Goal: Navigation & Orientation: Find specific page/section

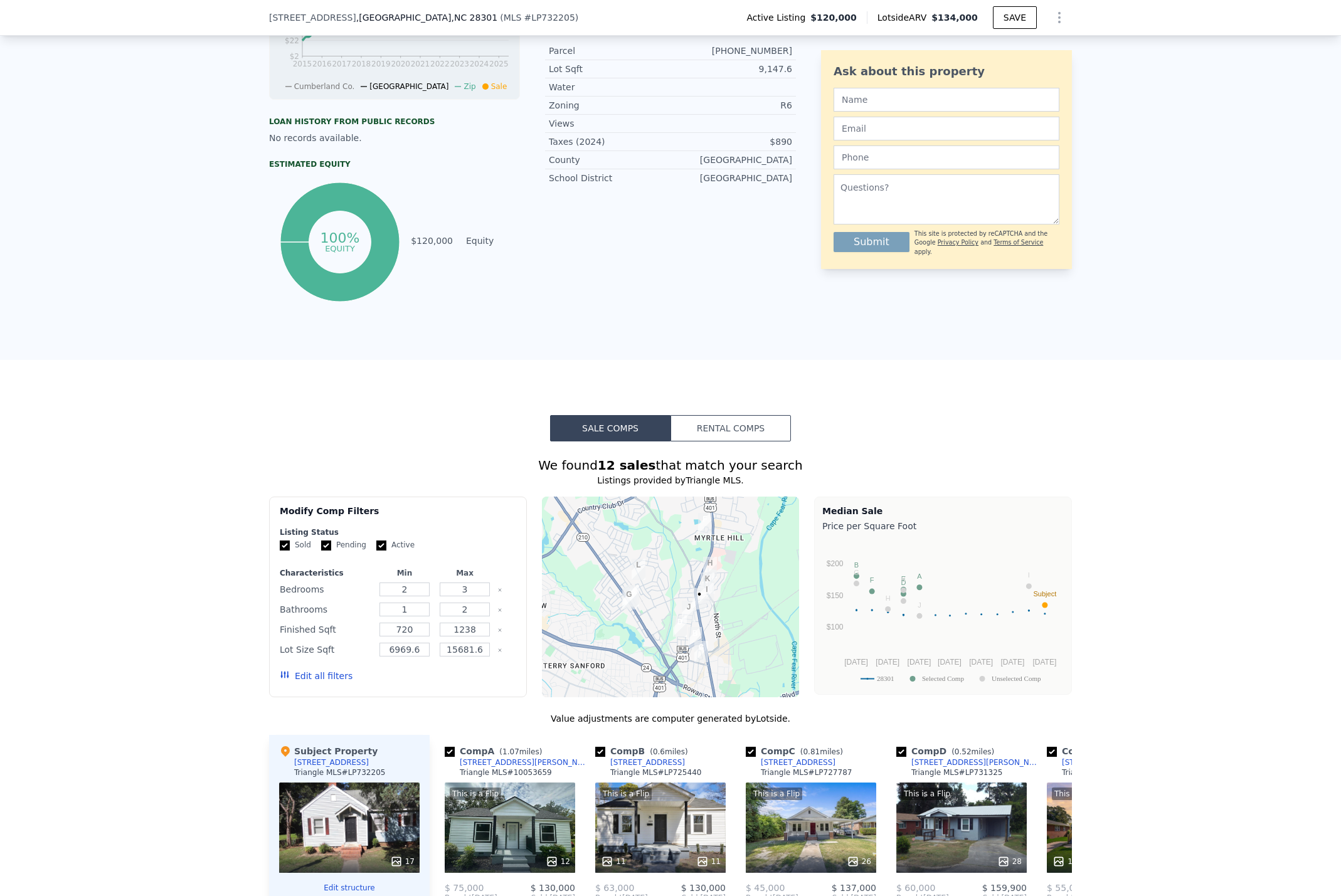
scroll to position [936, 0]
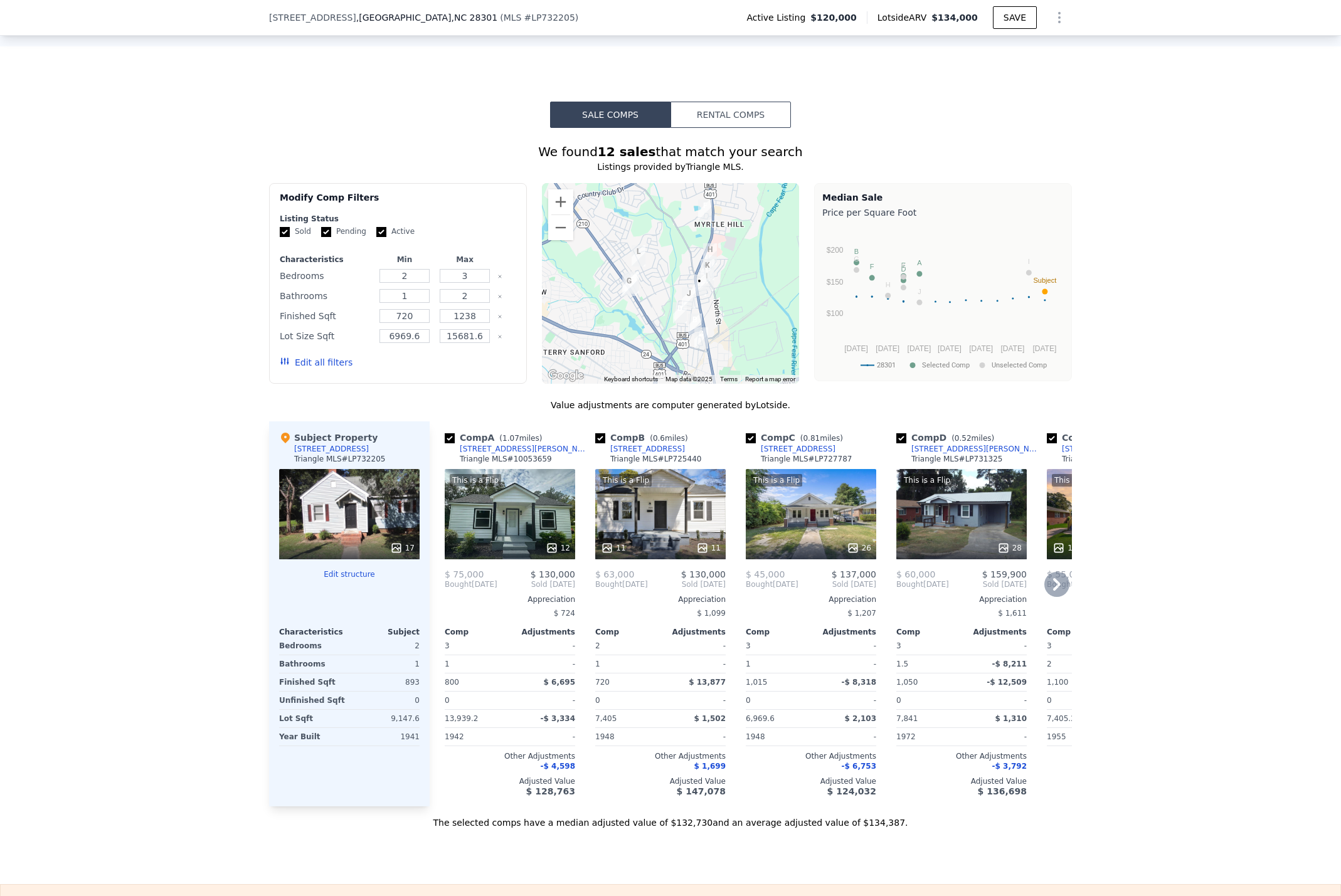
click at [655, 517] on div "This is a Flip 11 11" at bounding box center [661, 514] width 131 height 90
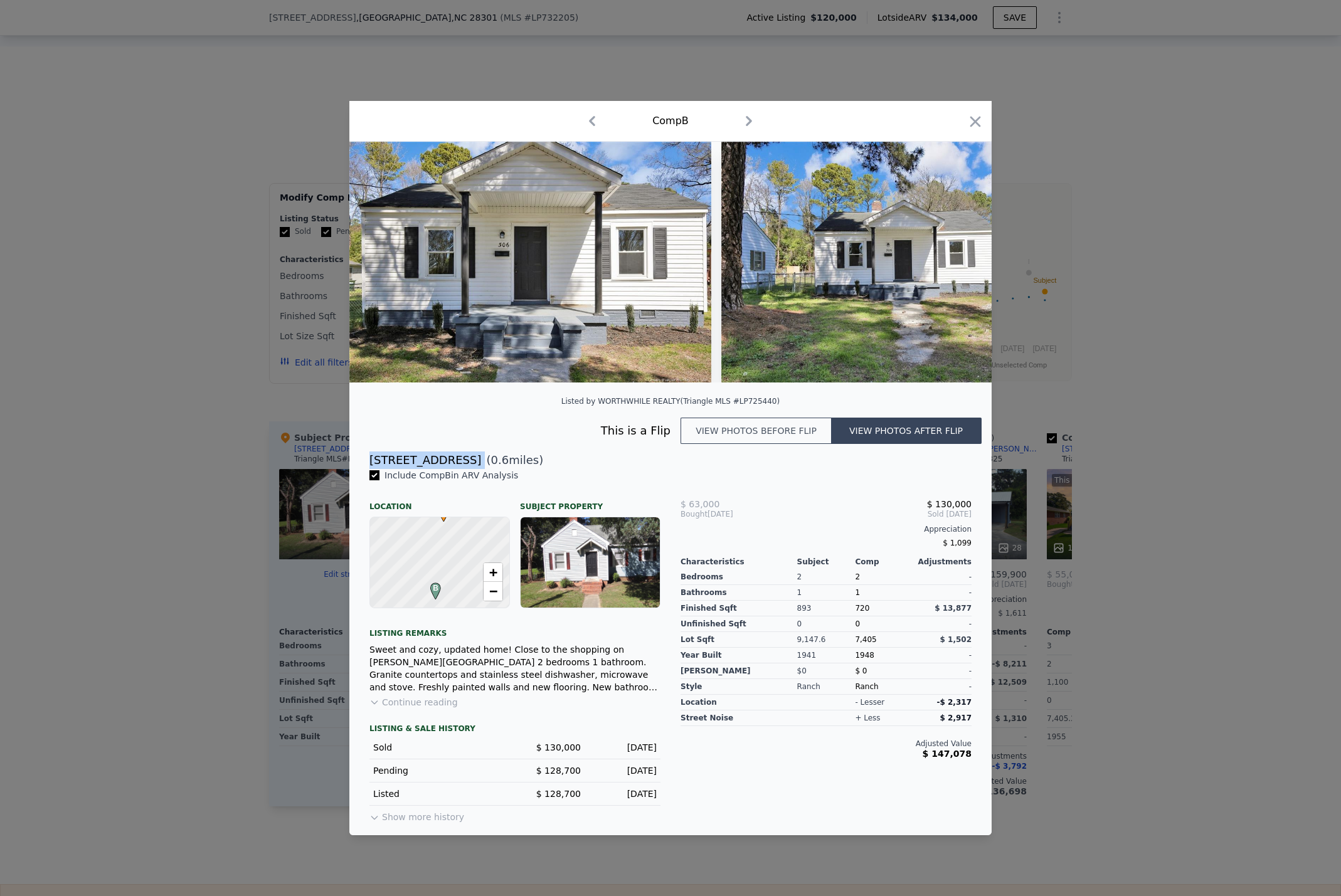
drag, startPoint x: 434, startPoint y: 464, endPoint x: 367, endPoint y: 459, distance: 67.2
click at [367, 459] on div "[STREET_ADDRESS] ( 0.6 miles)" at bounding box center [670, 459] width 622 height 17
copy div "[STREET_ADDRESS]"
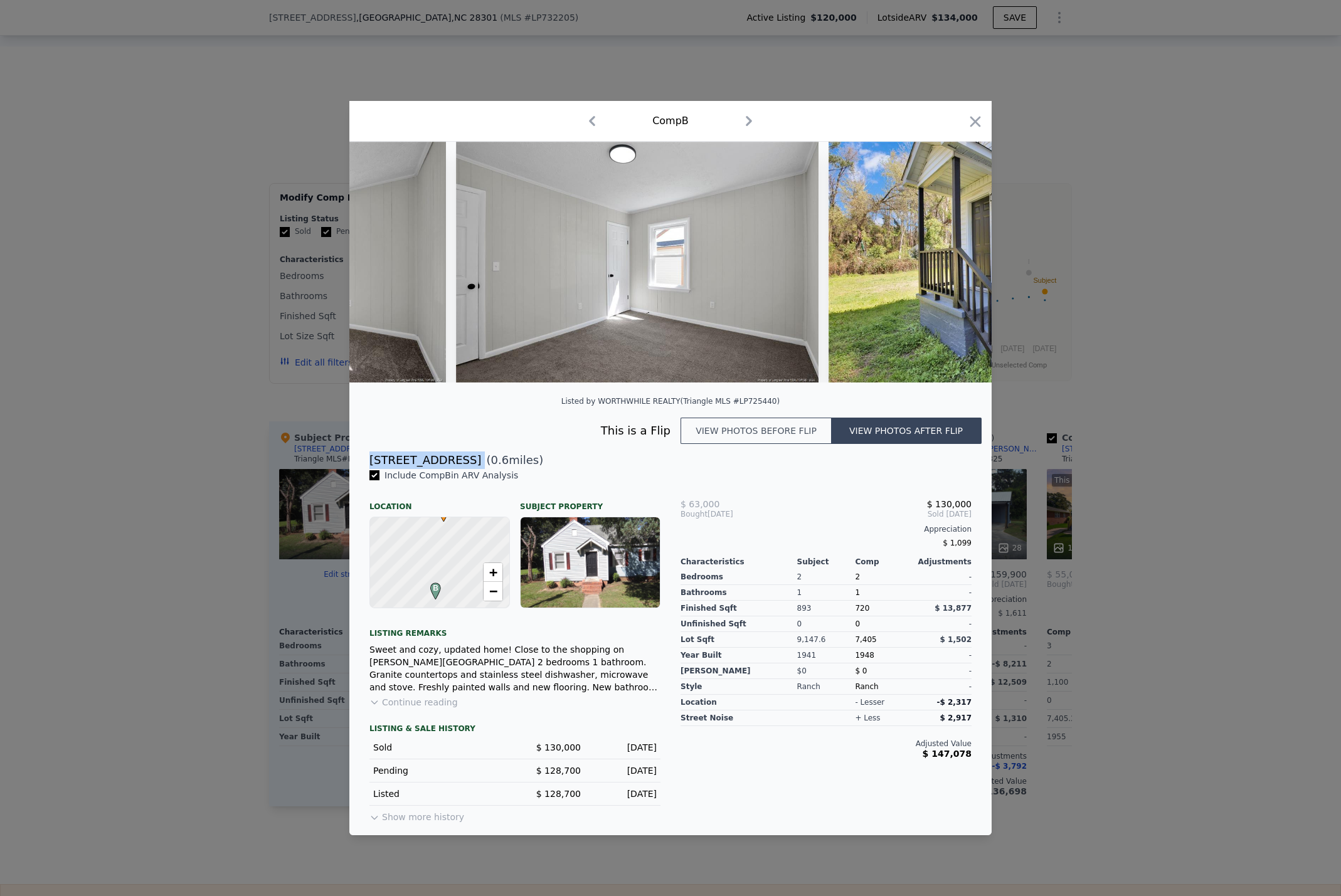
scroll to position [0, 3404]
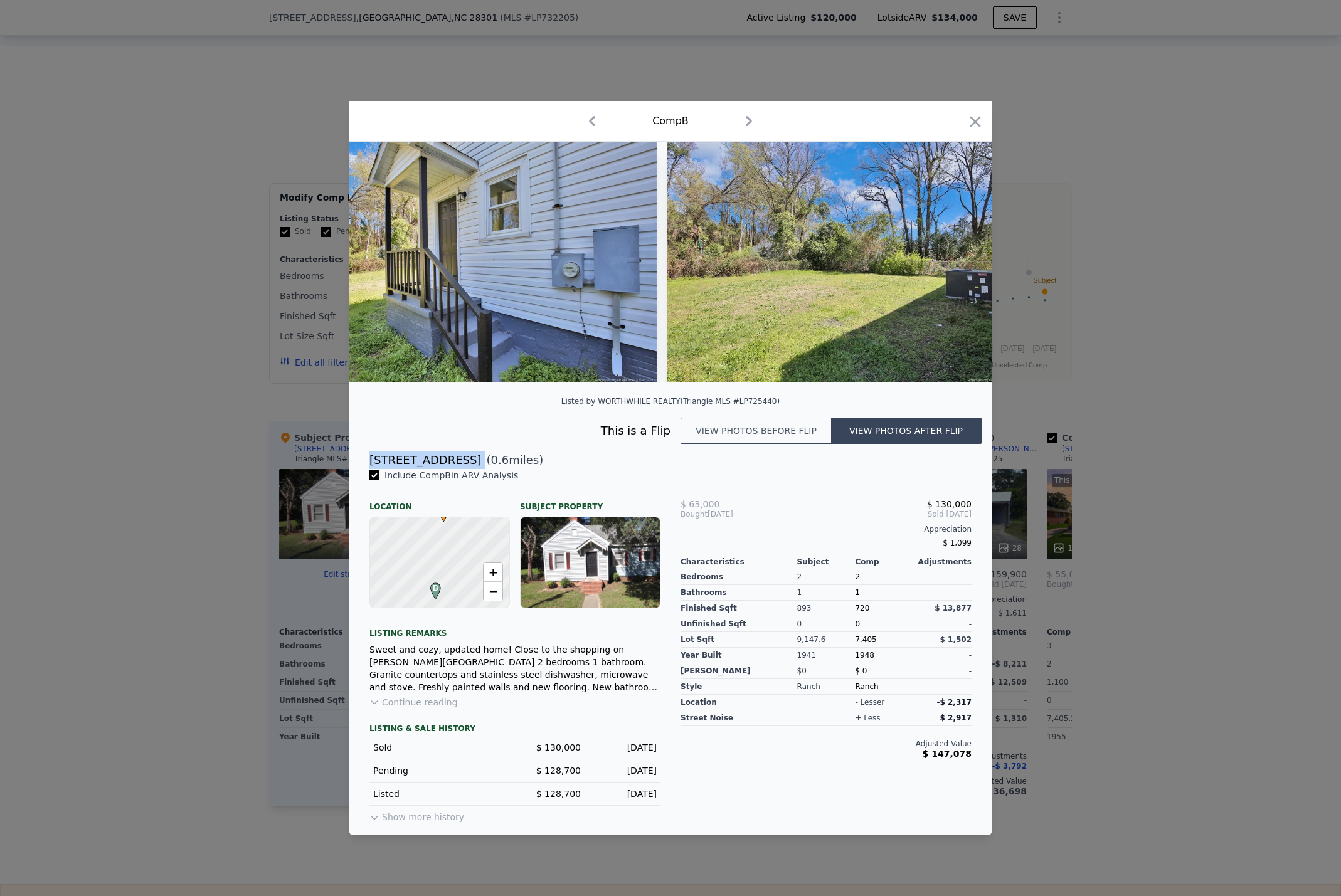
click at [1164, 721] on div at bounding box center [670, 448] width 1341 height 896
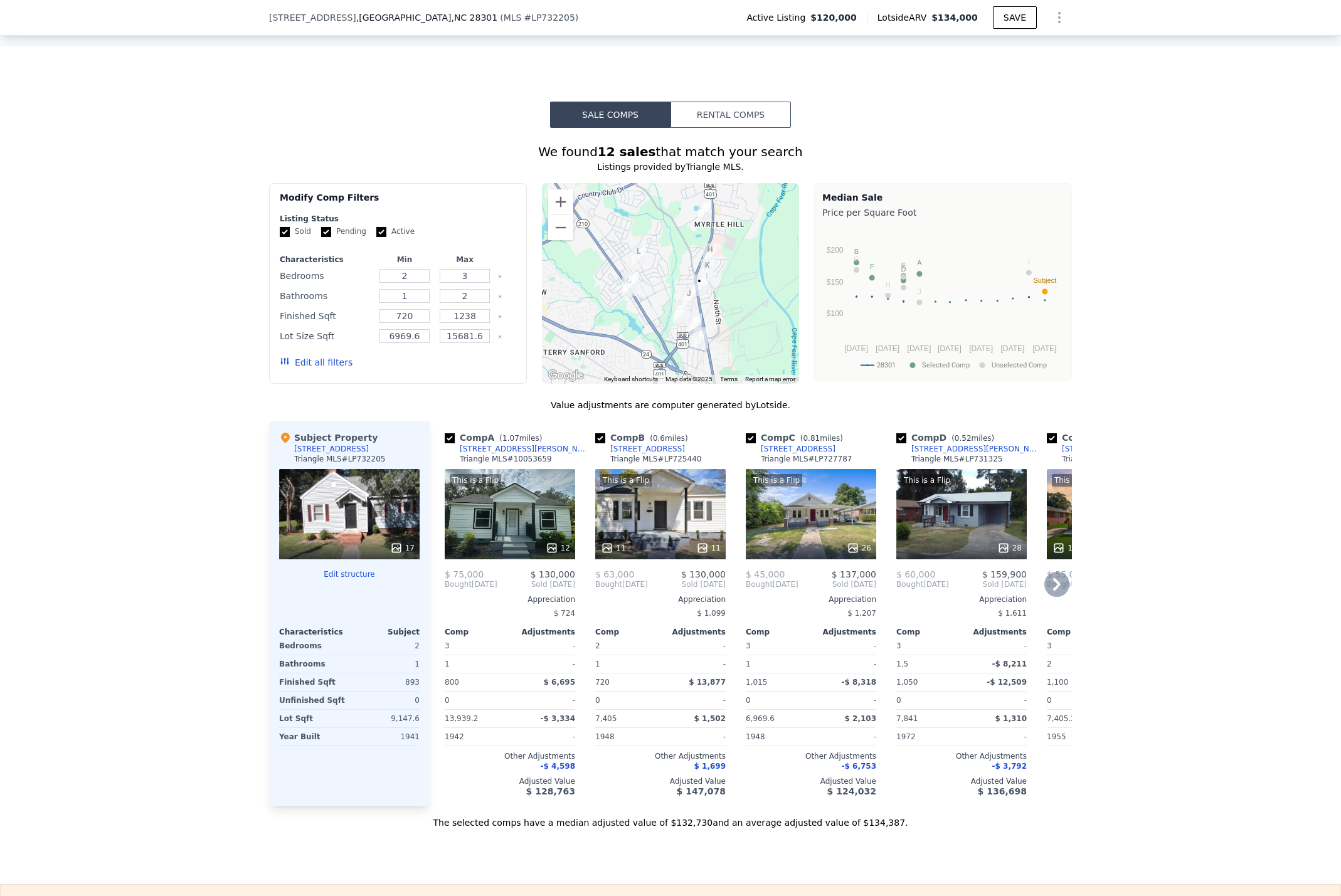
click at [505, 522] on div "This is a Flip 12" at bounding box center [510, 514] width 131 height 90
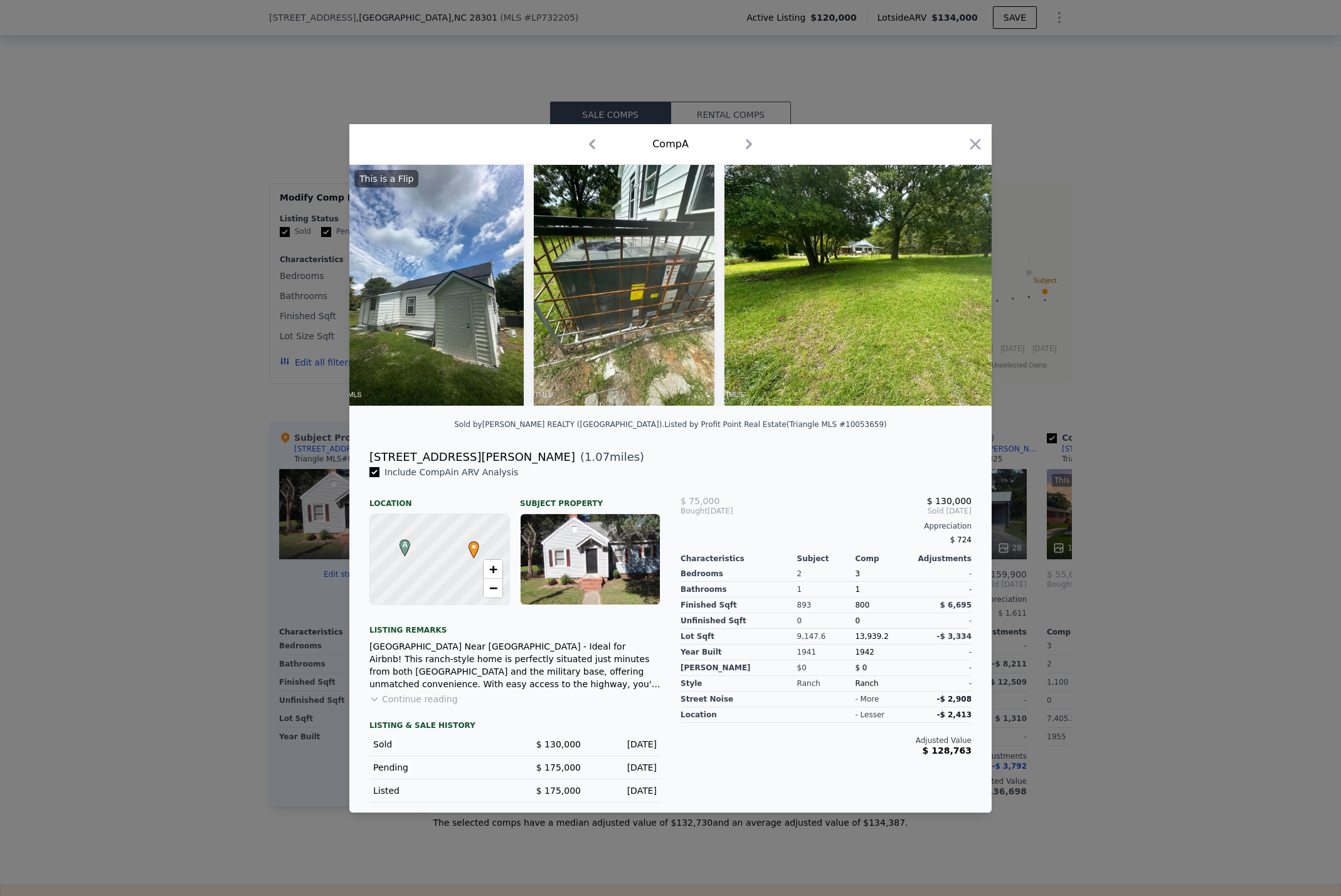
scroll to position [0, 1767]
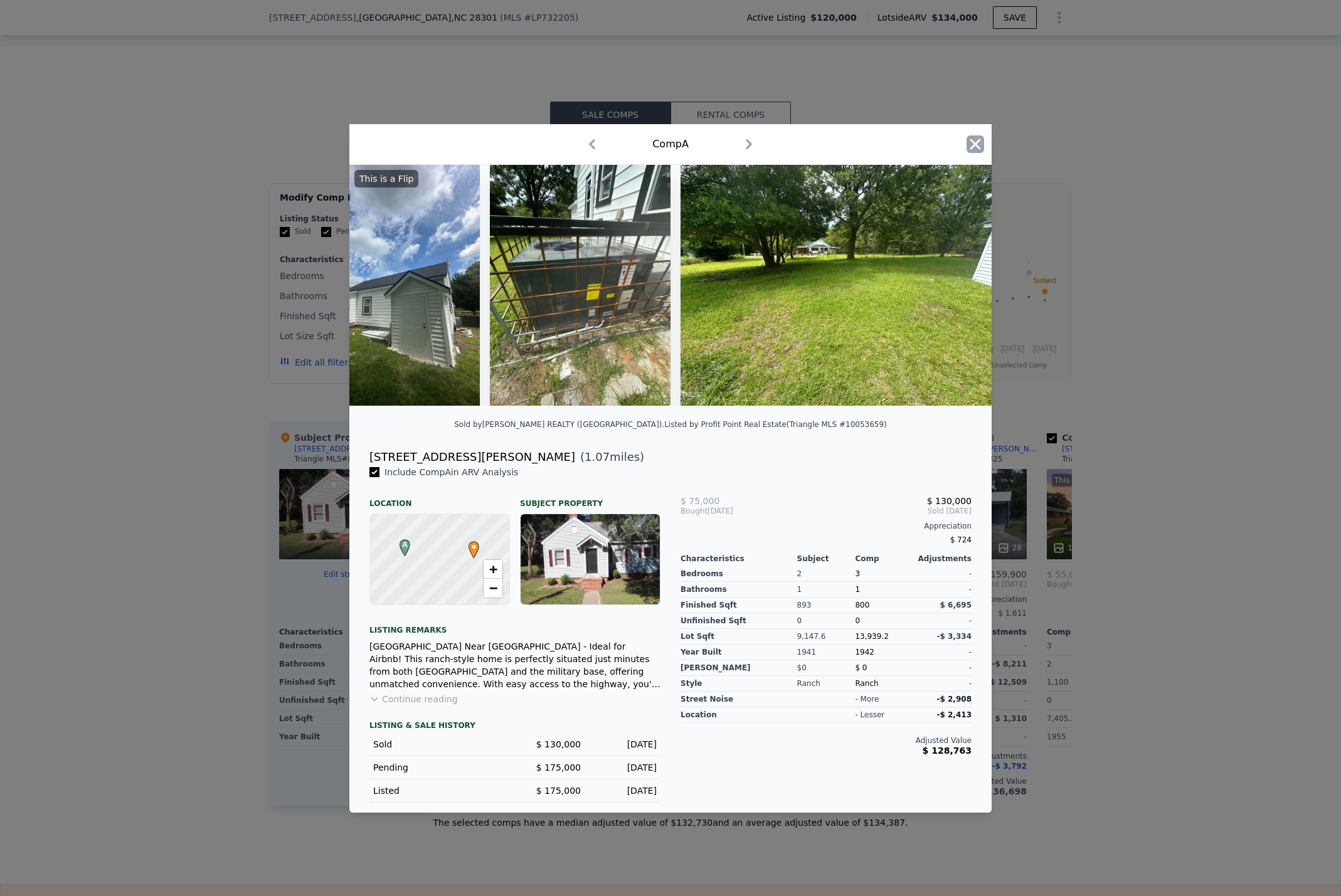
click at [981, 142] on icon "button" at bounding box center [975, 143] width 17 height 17
